Goal: Navigation & Orientation: Find specific page/section

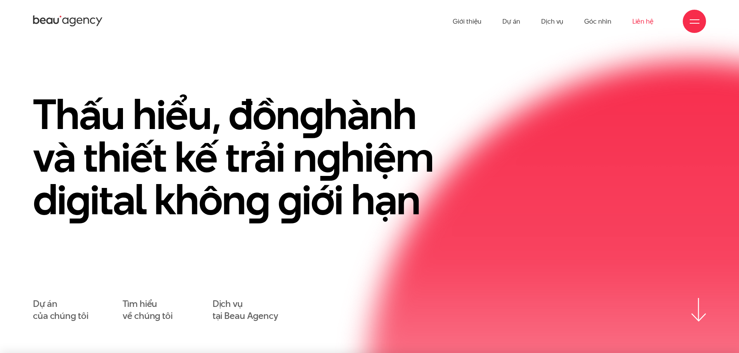
click at [646, 23] on link "Liên hệ" at bounding box center [642, 21] width 21 height 43
click at [464, 17] on link "Giới thiệu" at bounding box center [466, 21] width 29 height 43
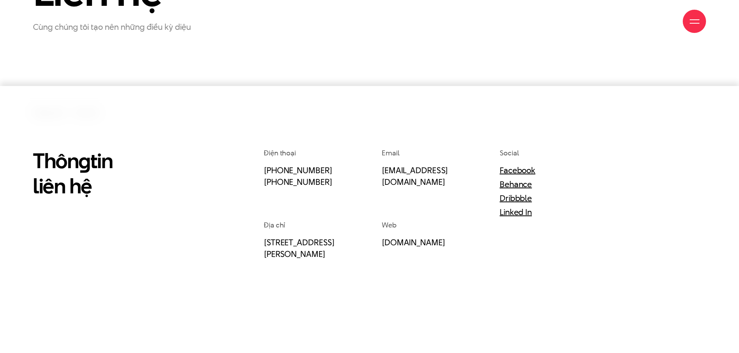
scroll to position [155, 0]
click at [516, 213] on link "Linked In" at bounding box center [515, 211] width 32 height 12
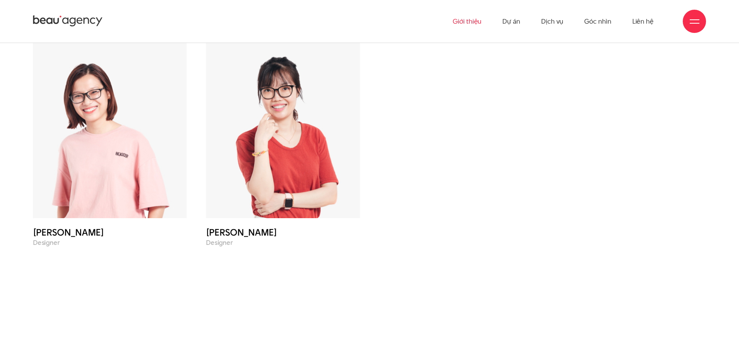
scroll to position [3046, 0]
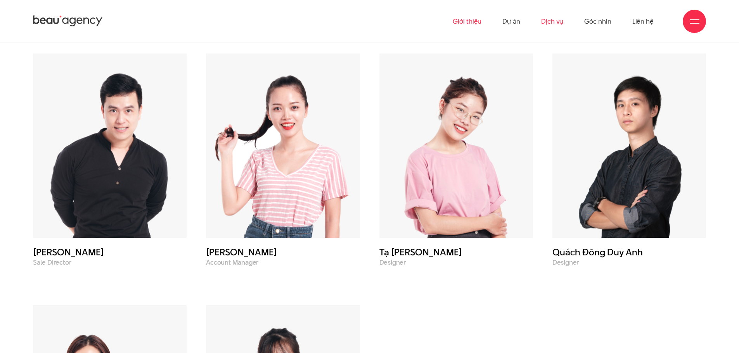
click at [551, 22] on link "Dịch vụ" at bounding box center [552, 21] width 22 height 43
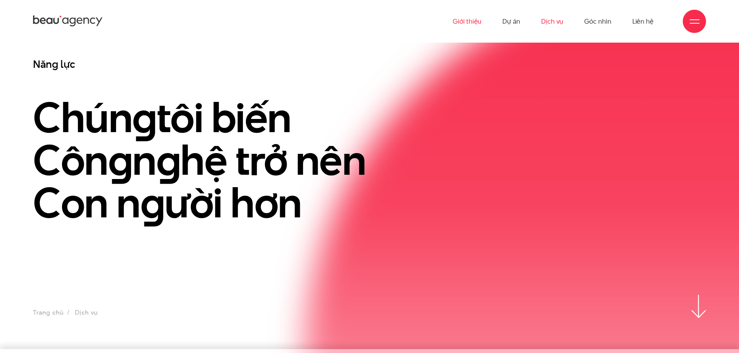
click at [473, 24] on link "Giới thiệu" at bounding box center [466, 21] width 29 height 43
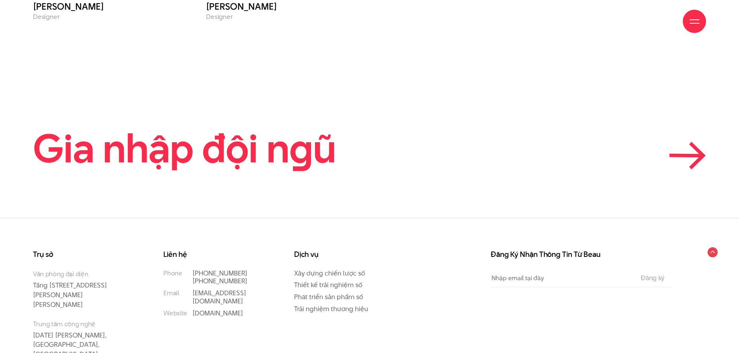
scroll to position [3550, 0]
